Goal: Information Seeking & Learning: Check status

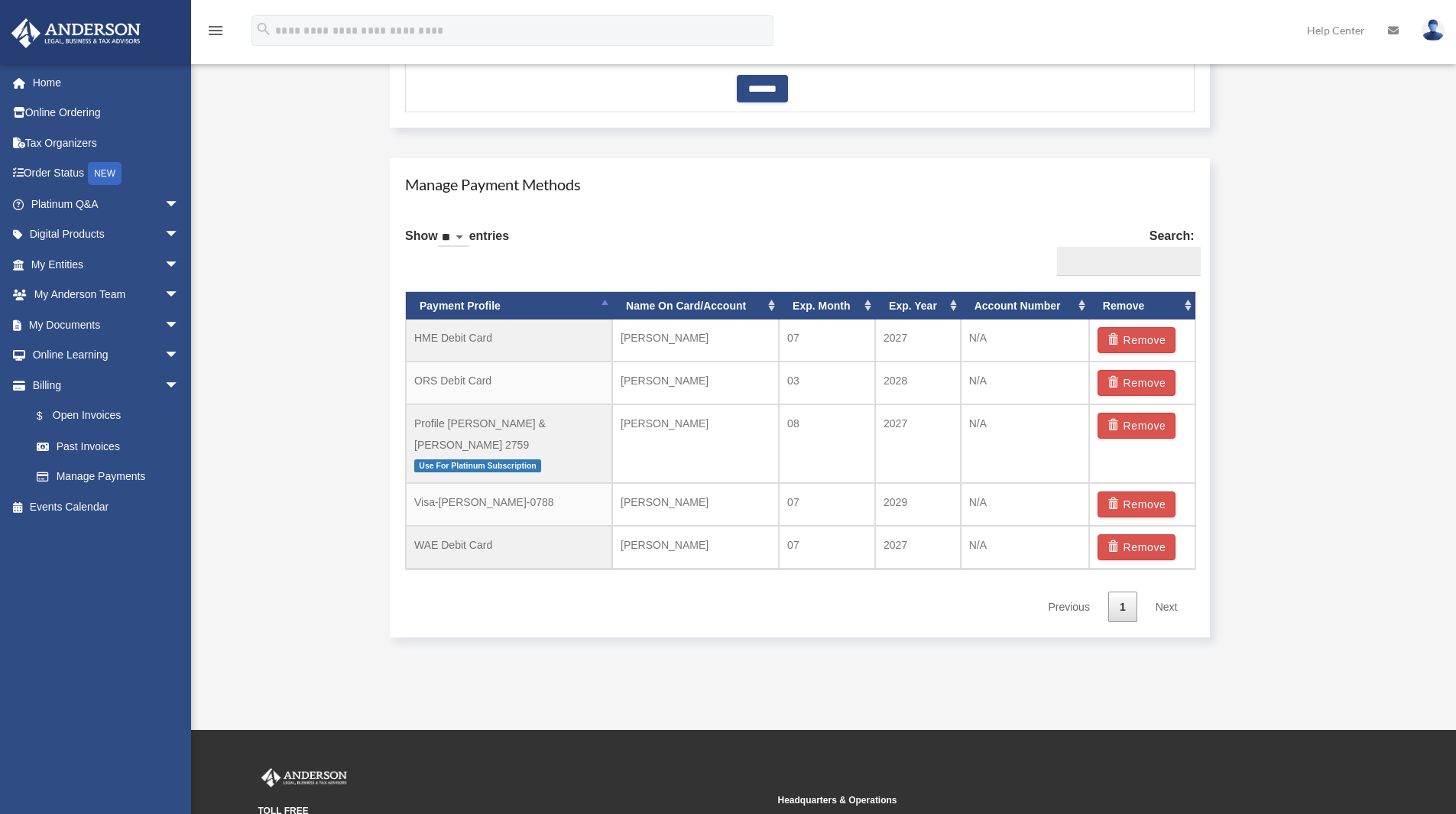
scroll to position [841, 0]
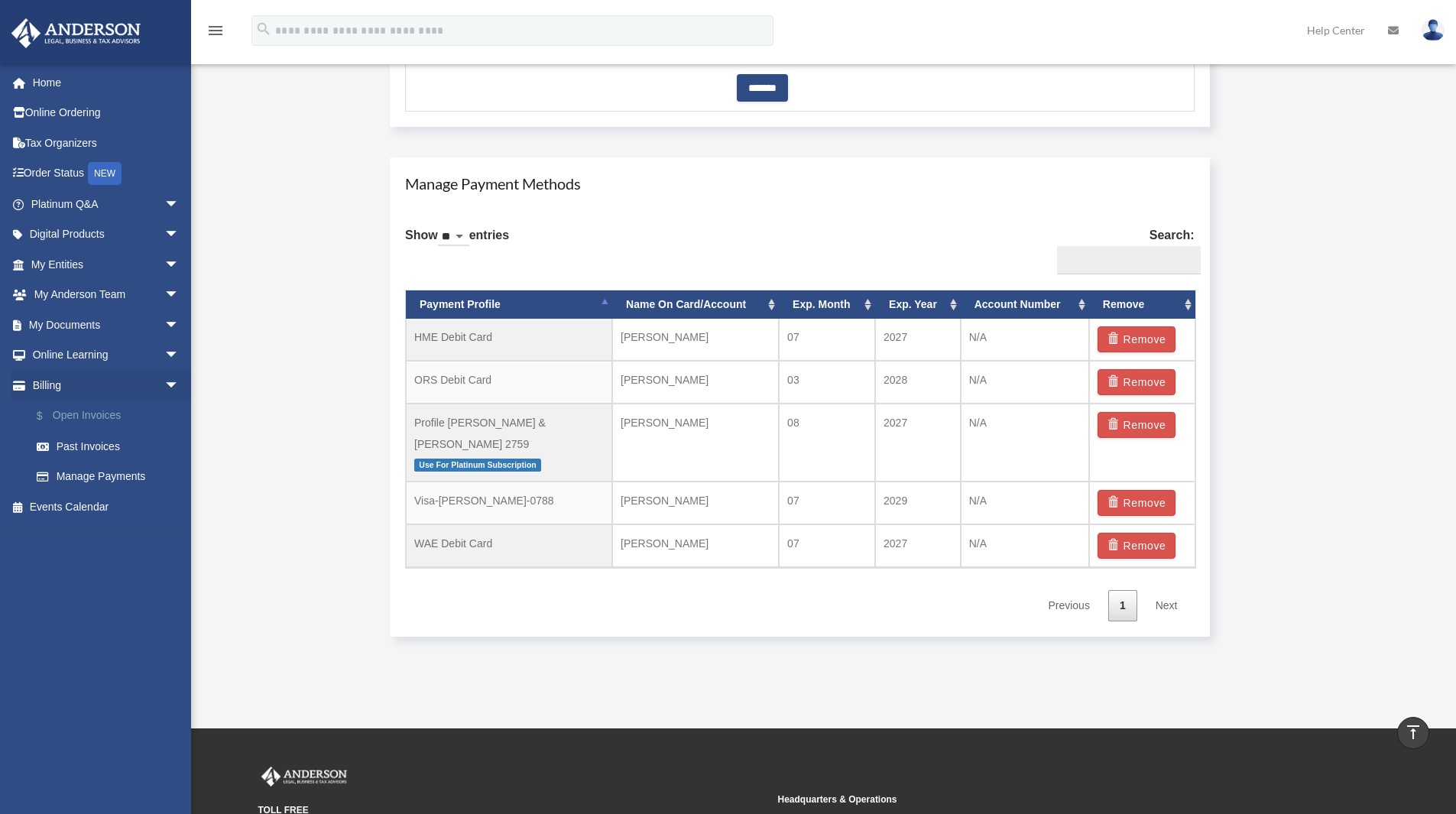
click at [100, 413] on link "$ Open Invoices" at bounding box center [112, 416] width 181 height 31
click at [100, 450] on link "Past Invoices" at bounding box center [112, 446] width 181 height 31
click at [71, 451] on link "Past Invoices" at bounding box center [112, 446] width 181 height 31
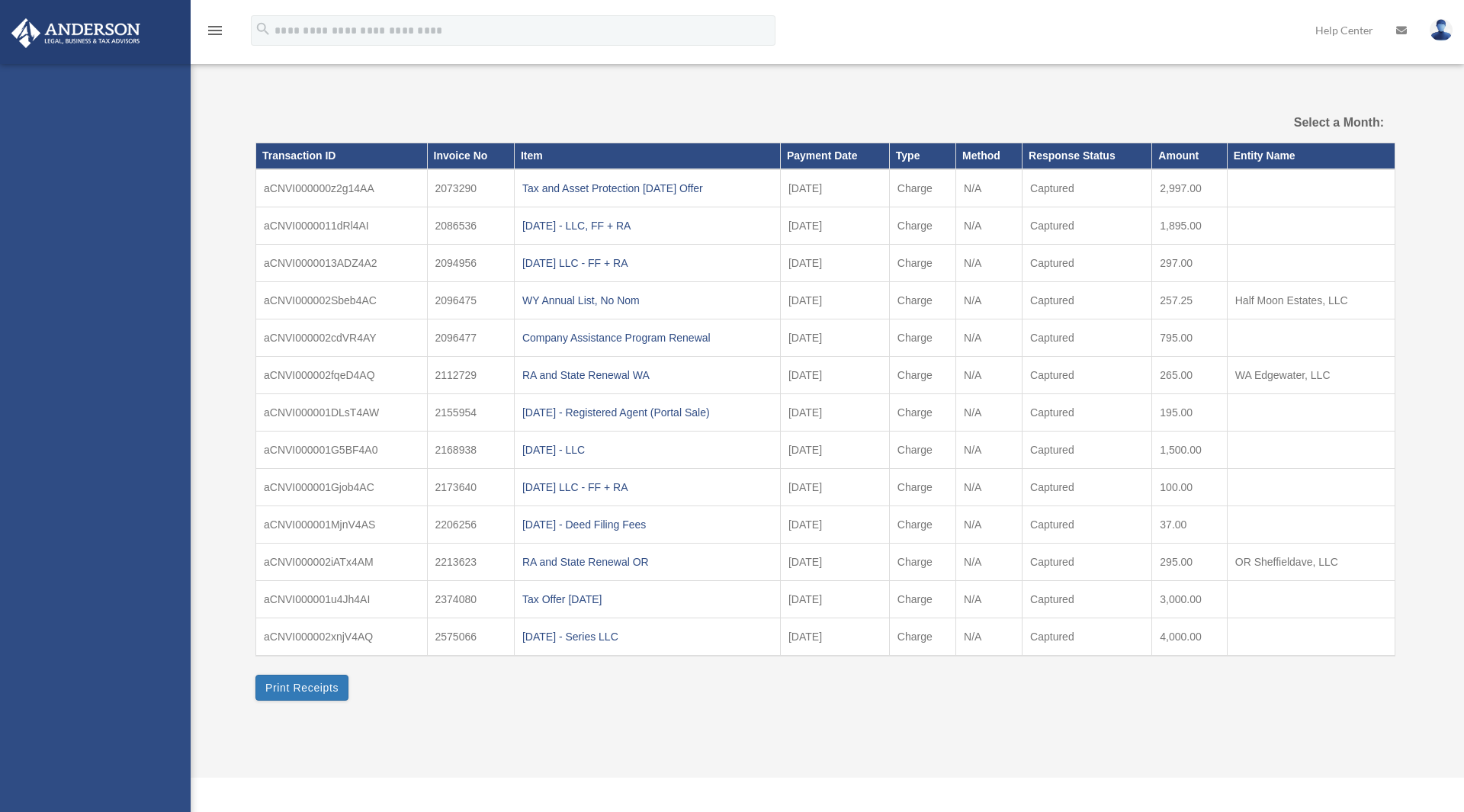
select select
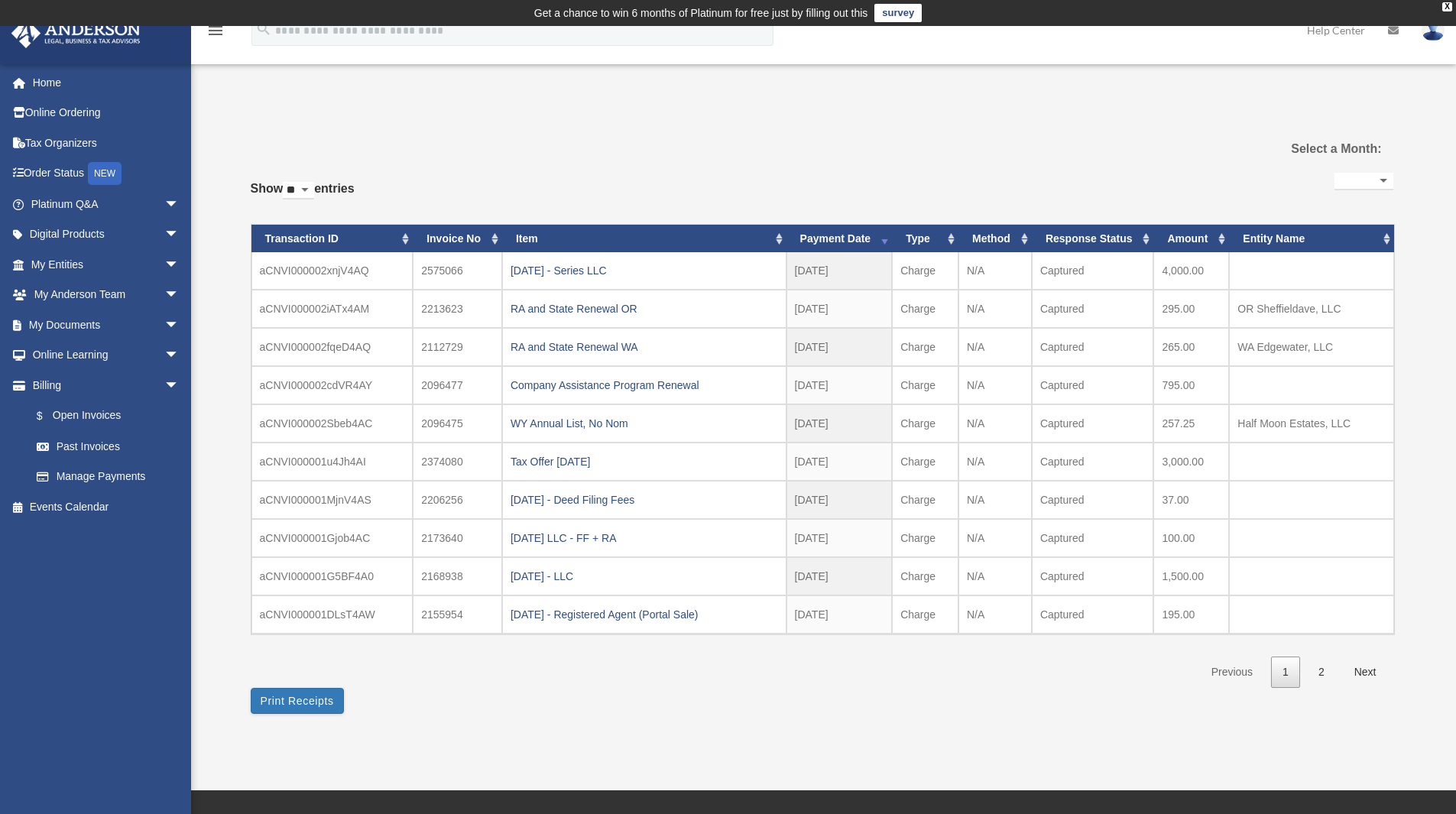
click at [592, 272] on div "[DATE] - Series LLC" at bounding box center [644, 271] width 267 height 22
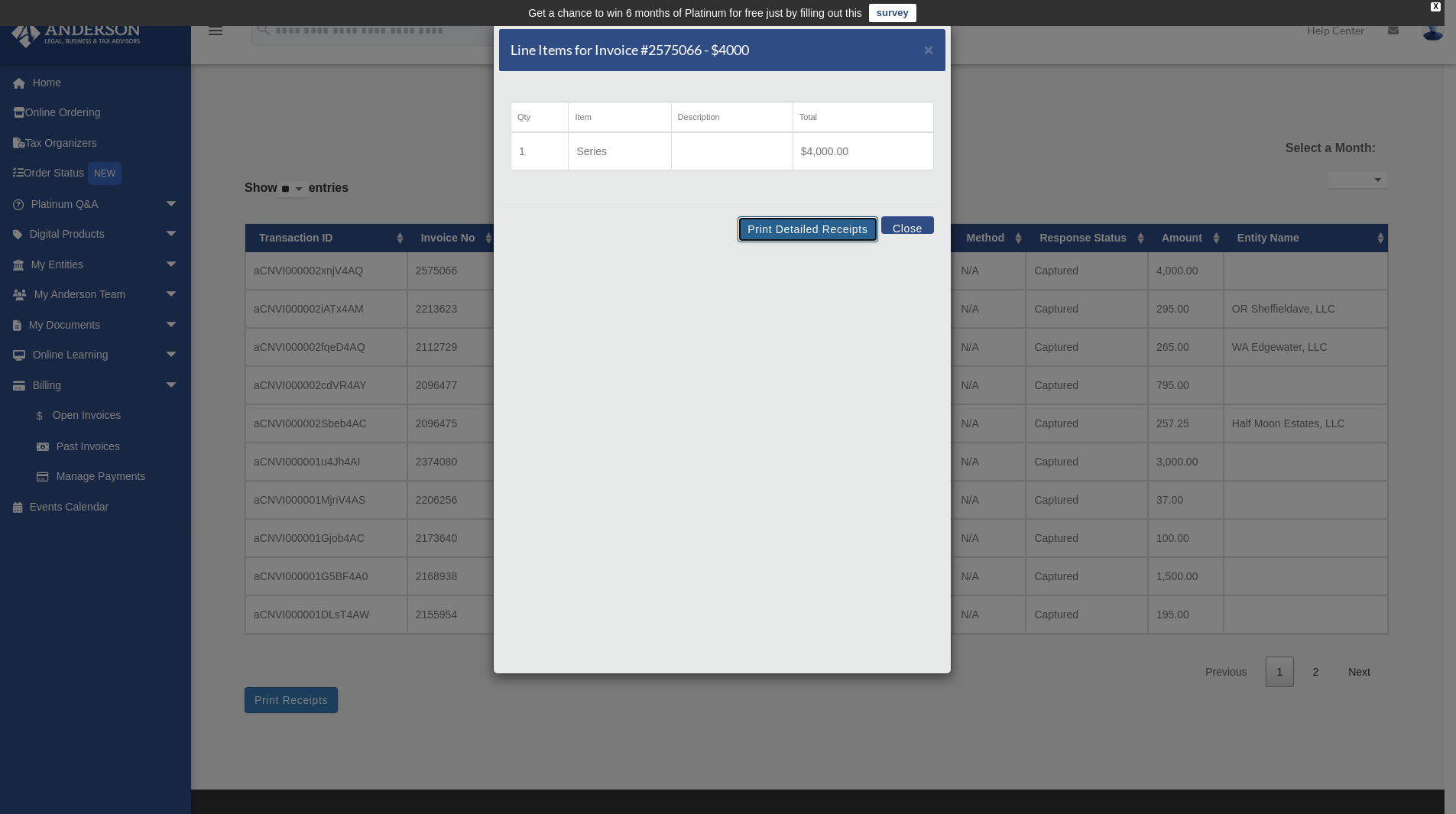
click at [828, 232] on button "Print Detailed Receipts" at bounding box center [807, 229] width 140 height 26
click at [925, 50] on span "×" at bounding box center [929, 49] width 10 height 18
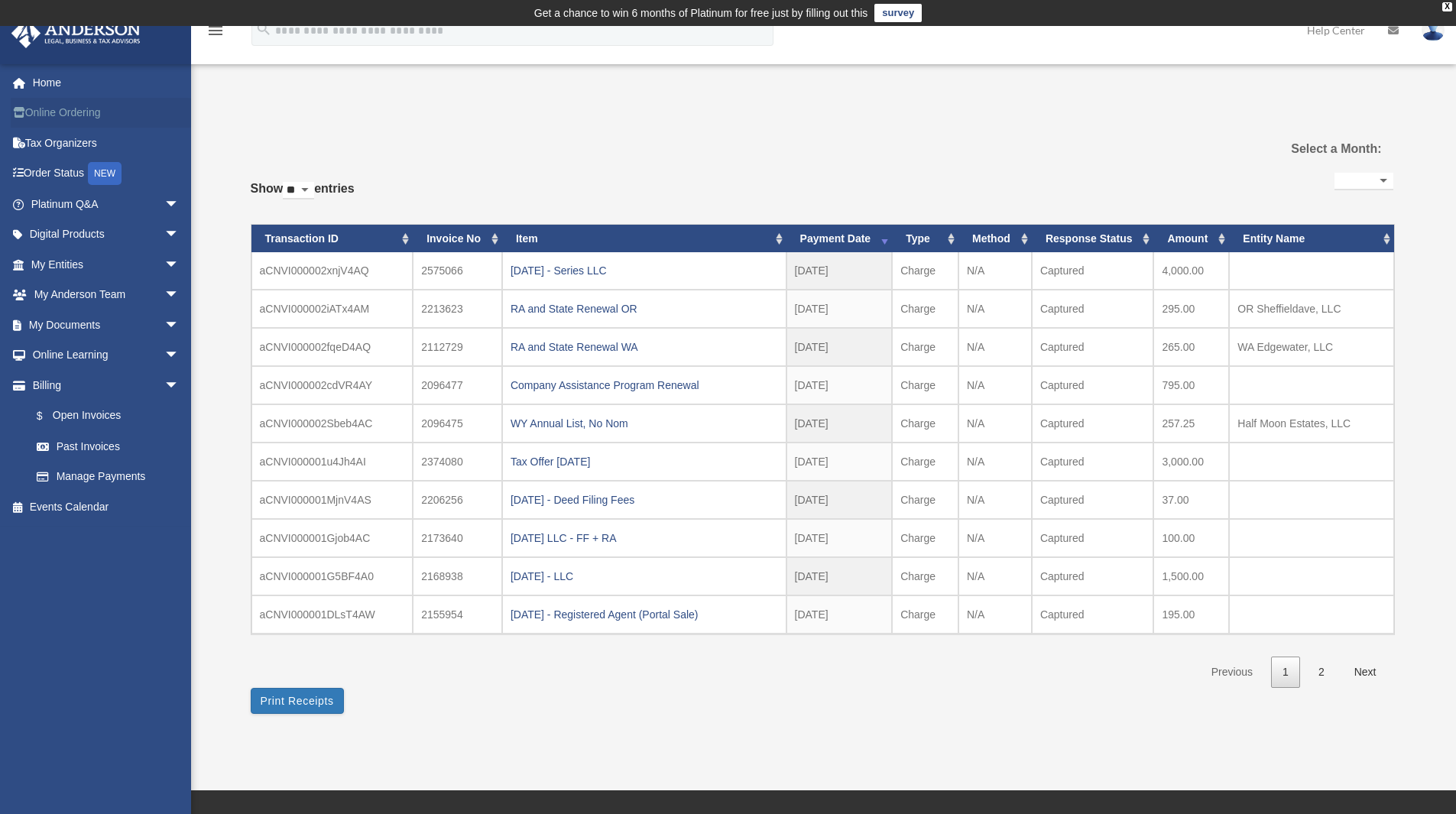
click at [80, 104] on link "Online Ordering" at bounding box center [107, 113] width 192 height 31
